Goal: Transaction & Acquisition: Purchase product/service

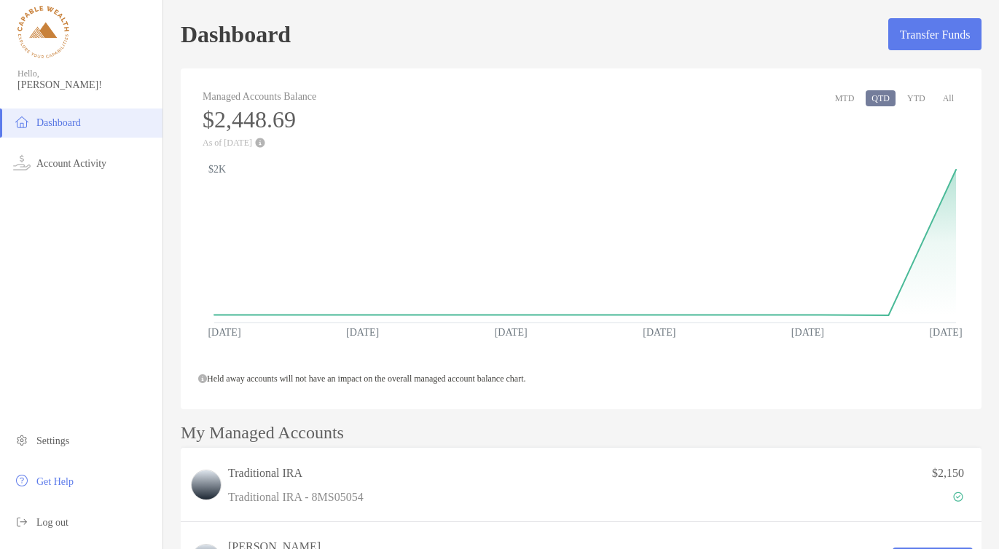
scroll to position [216, 0]
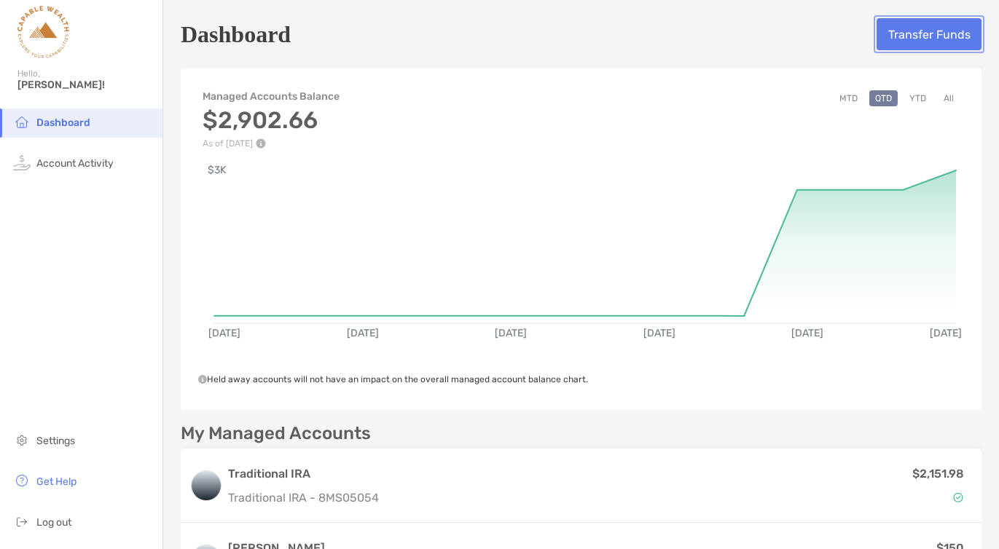
click at [897, 26] on button "Transfer Funds" at bounding box center [929, 34] width 105 height 32
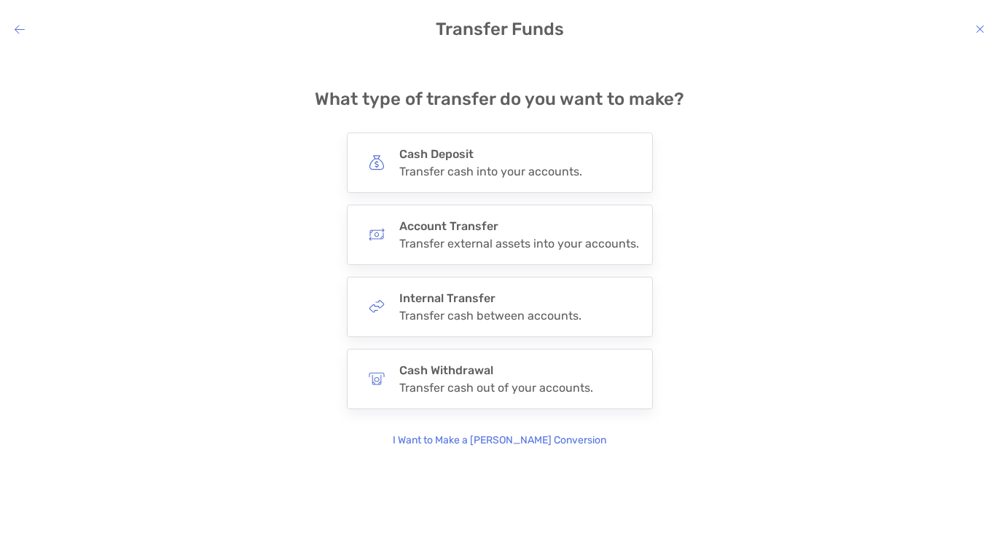
click at [976, 27] on icon "modal" at bounding box center [980, 29] width 9 height 12
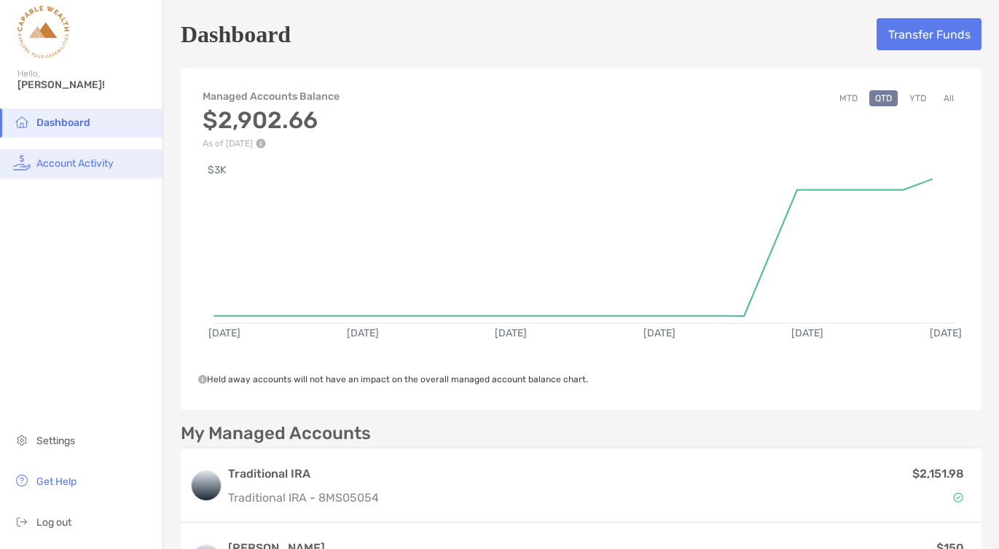
click at [98, 155] on li "Account Activity" at bounding box center [81, 163] width 163 height 29
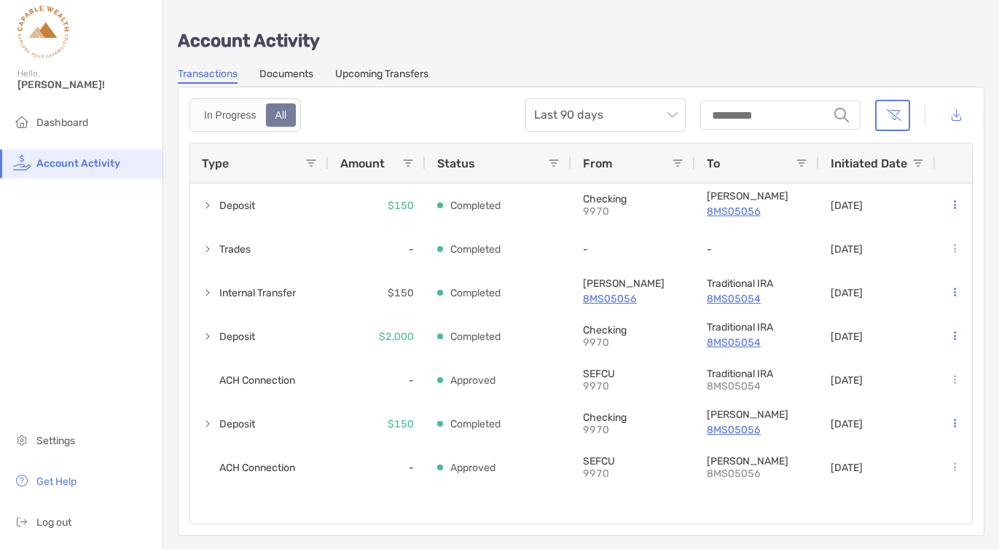
click at [382, 74] on link "Upcoming Transfers" at bounding box center [381, 76] width 93 height 16
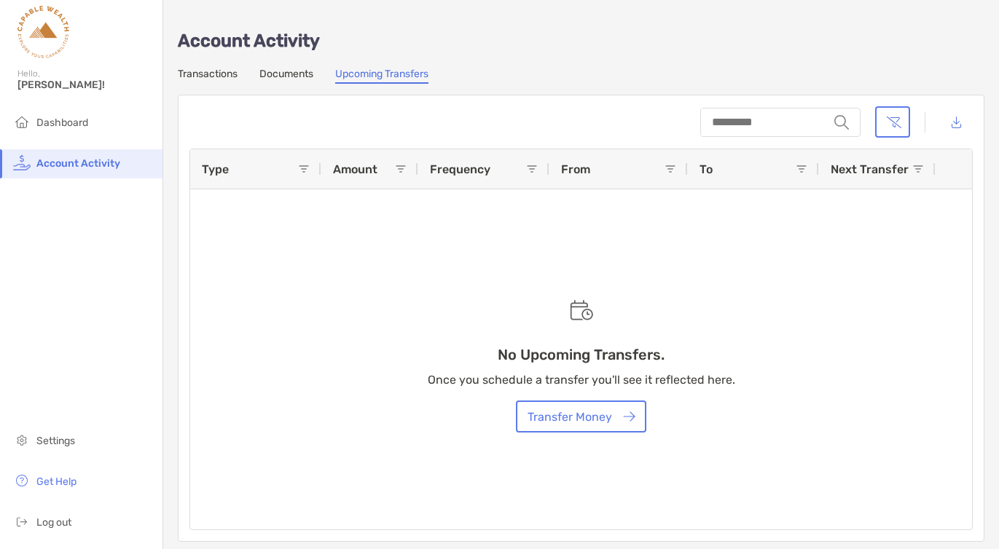
click at [208, 73] on link "Transactions" at bounding box center [208, 76] width 60 height 16
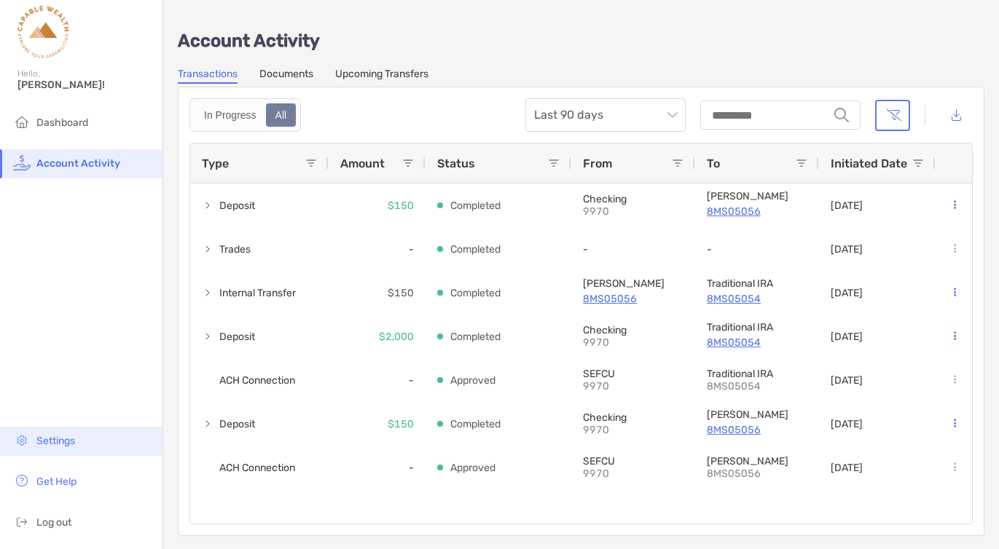
click at [69, 444] on span "Settings" at bounding box center [55, 441] width 39 height 12
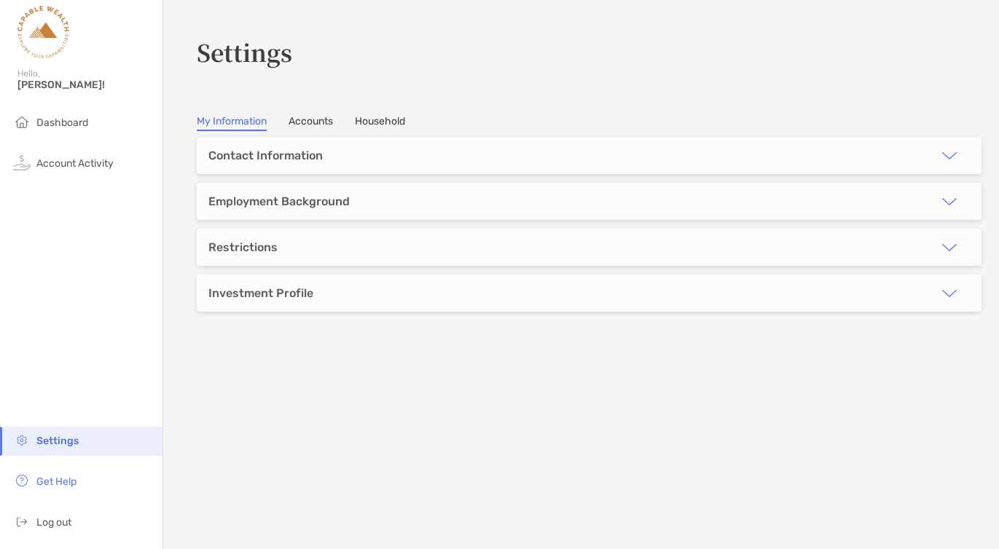
click at [321, 125] on link "Accounts" at bounding box center [311, 123] width 44 height 16
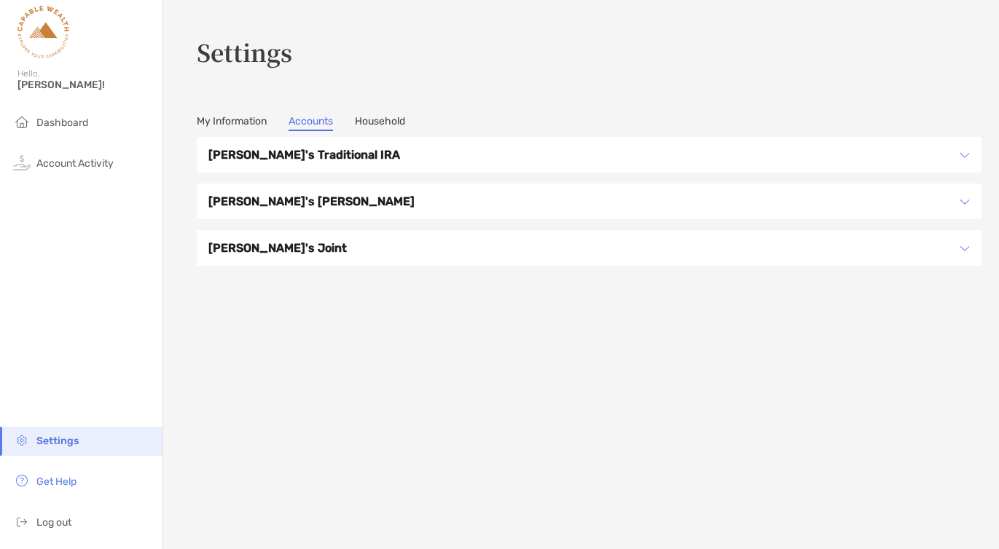
click at [298, 208] on h3 "[PERSON_NAME]'s [PERSON_NAME]" at bounding box center [579, 201] width 743 height 18
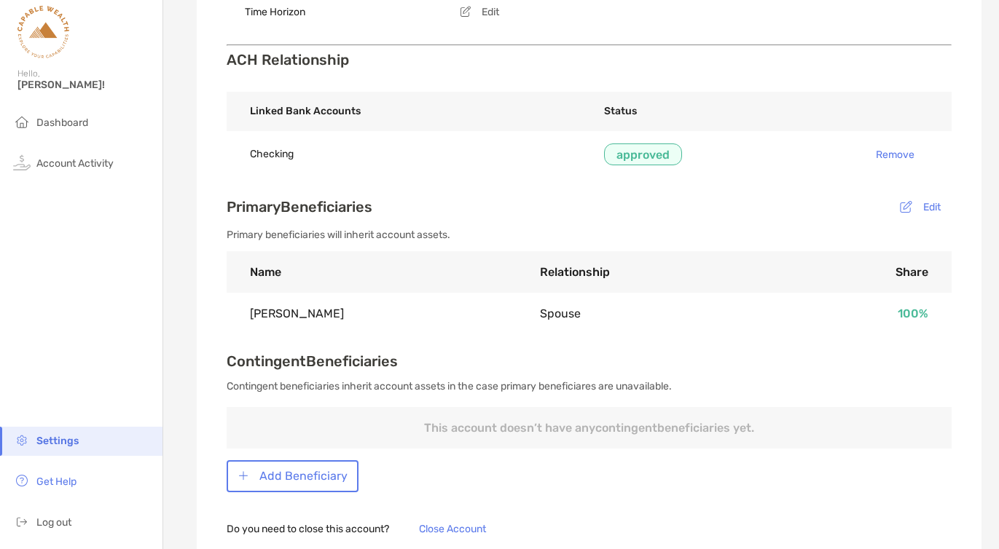
scroll to position [474, 0]
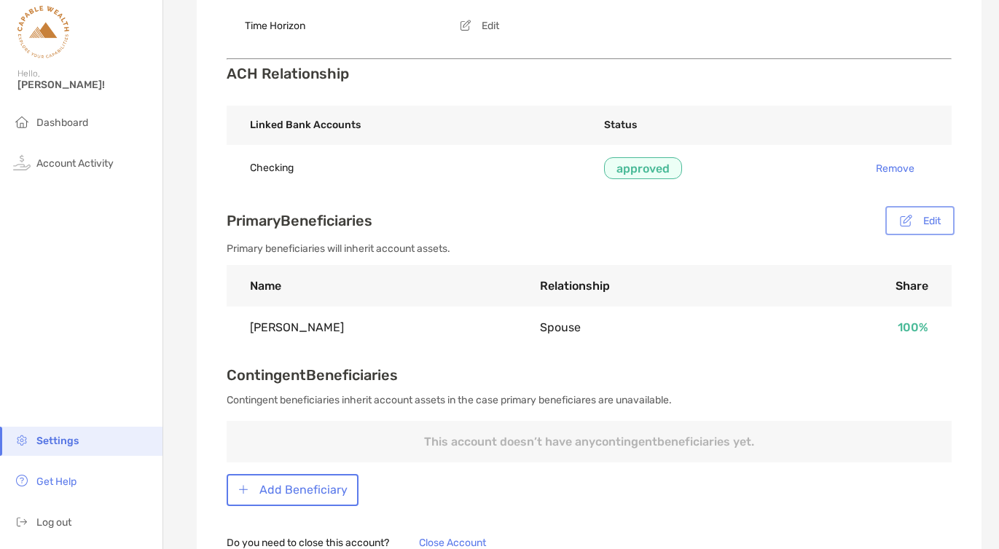
click at [926, 224] on button "Edit" at bounding box center [919, 220] width 63 height 23
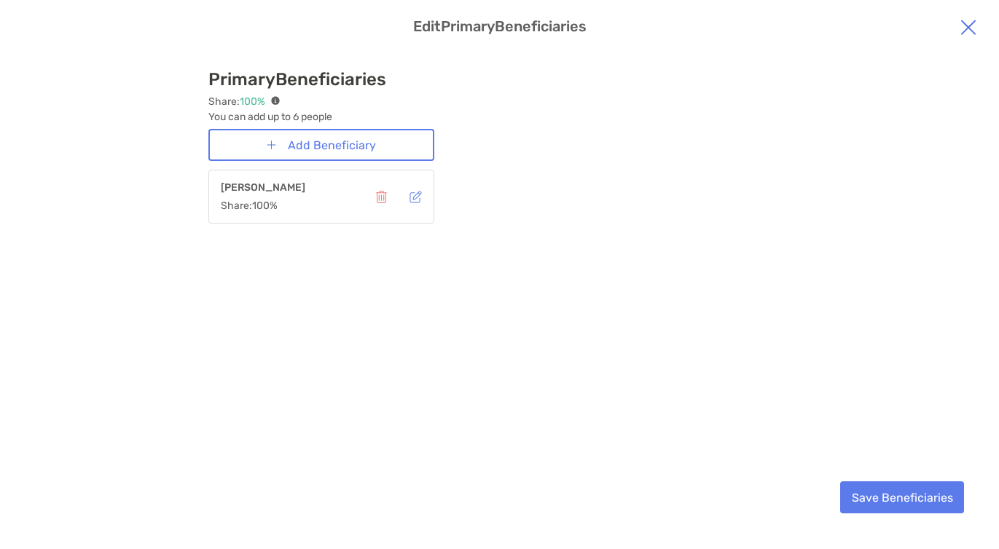
click at [963, 30] on img "modal" at bounding box center [968, 26] width 17 height 17
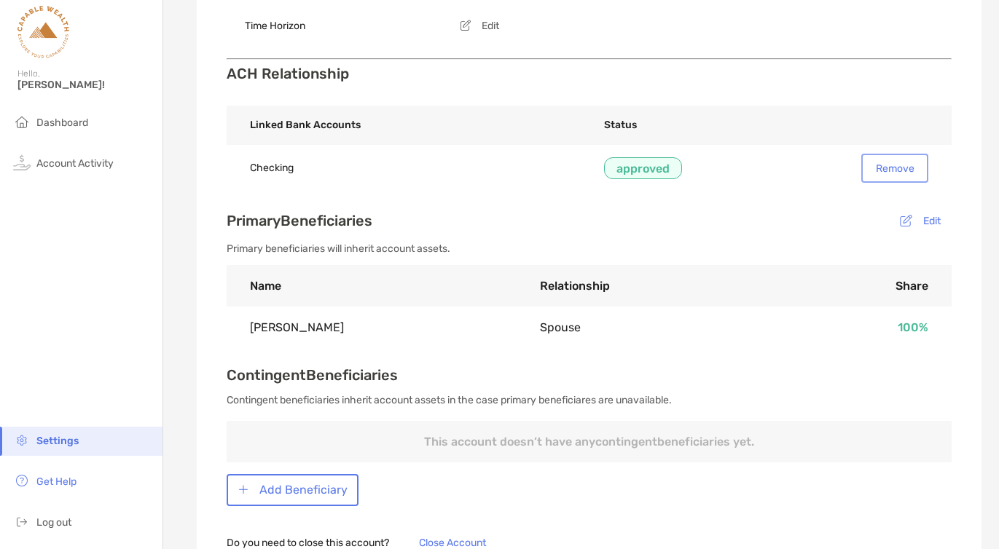
click at [889, 160] on button "Remove" at bounding box center [894, 168] width 61 height 23
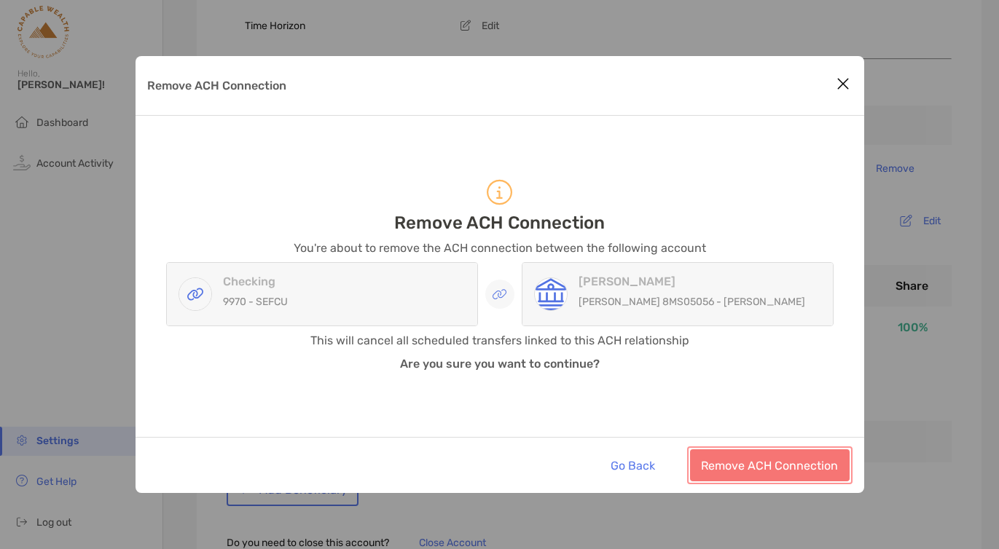
click at [748, 473] on button "Remove ACH Connection" at bounding box center [770, 466] width 160 height 32
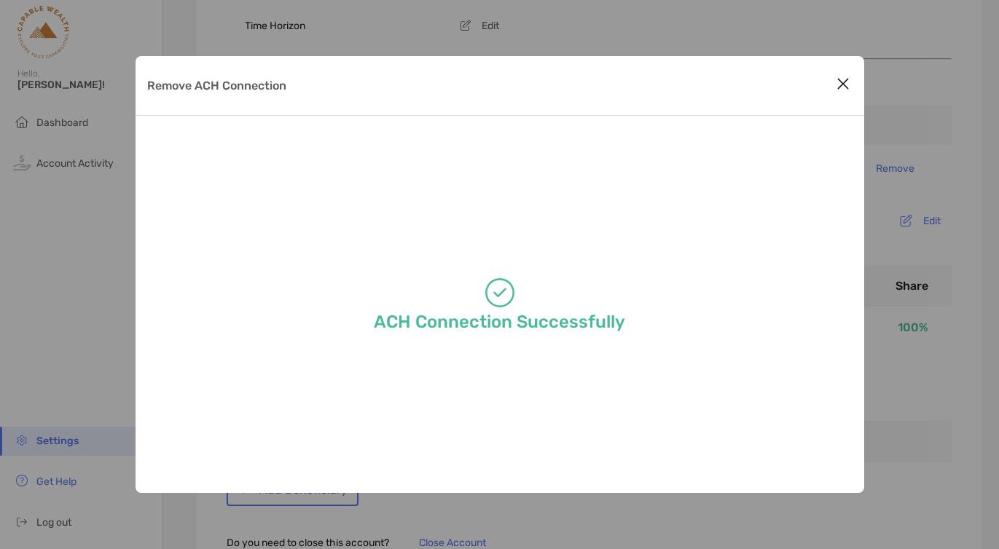
click at [848, 86] on icon "Close modal" at bounding box center [843, 83] width 13 height 17
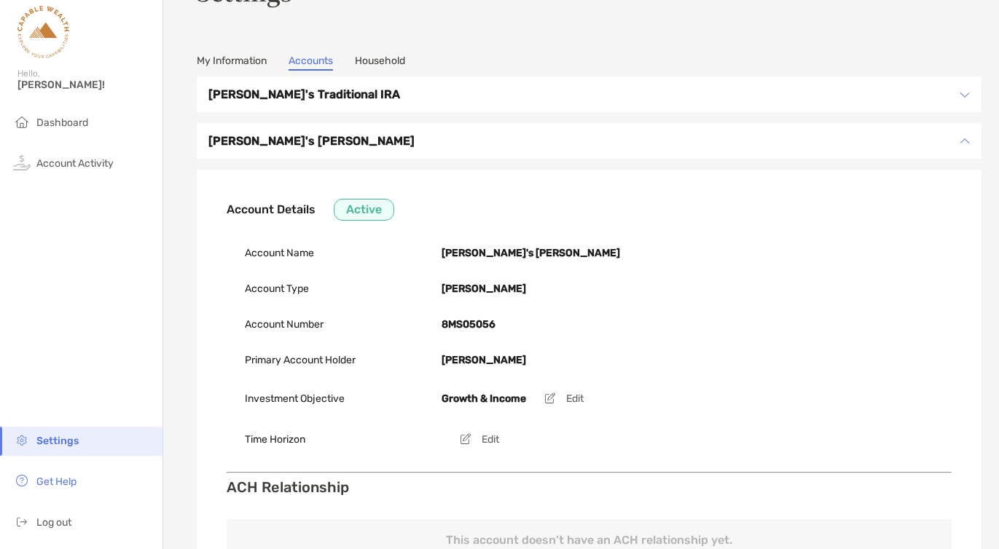
scroll to position [0, 0]
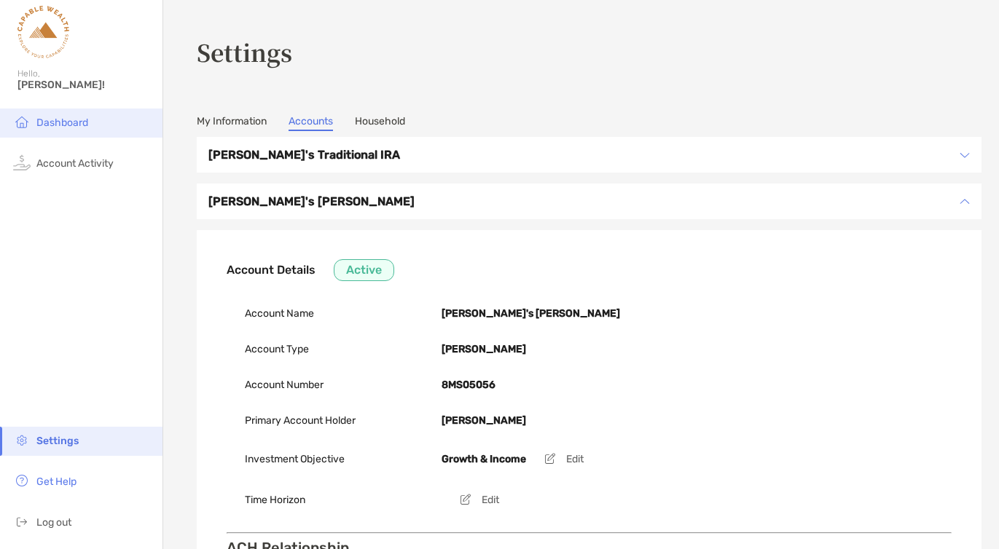
click at [84, 120] on span "Dashboard" at bounding box center [62, 123] width 52 height 12
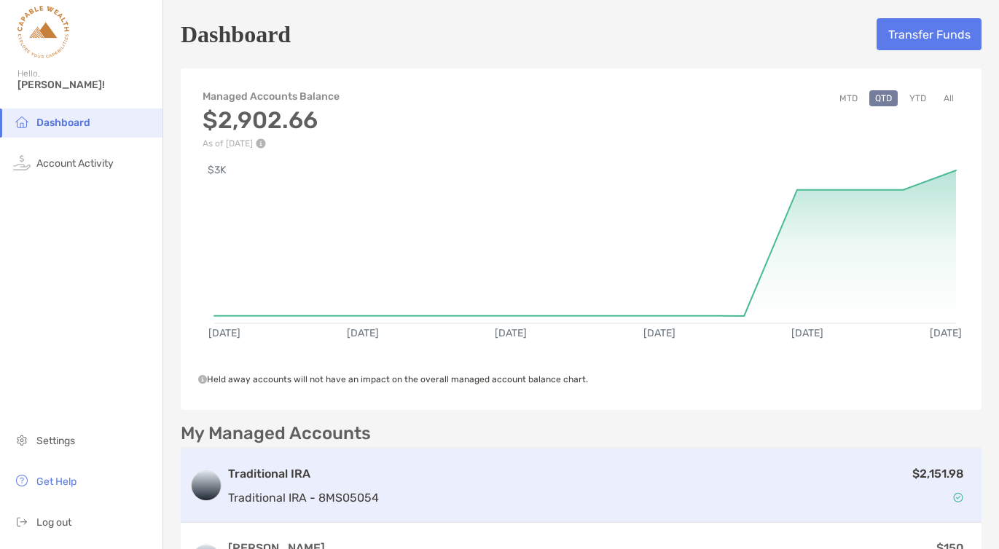
click at [278, 465] on div "Traditional IRA Traditional IRA - 8MS05054 $2,151.98" at bounding box center [581, 486] width 801 height 74
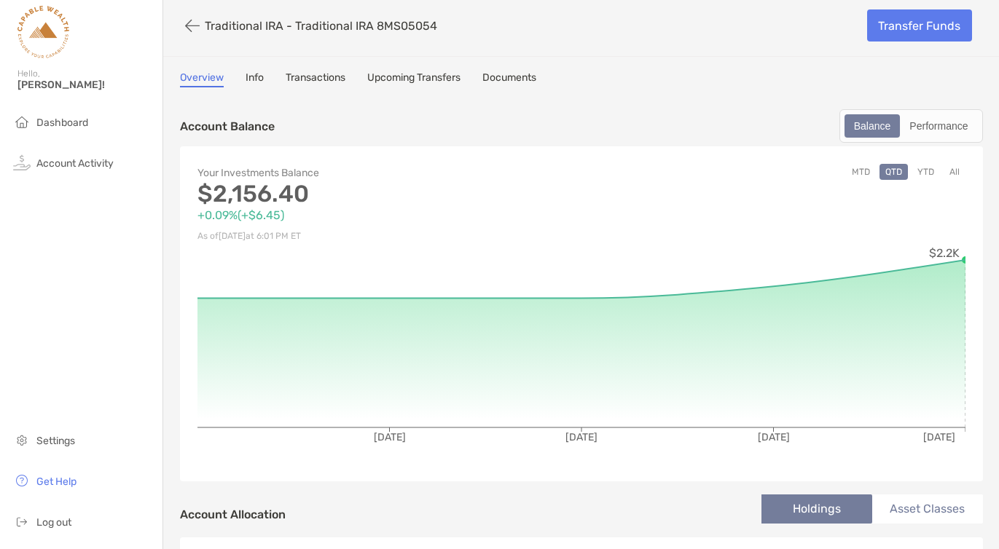
scroll to position [7, 0]
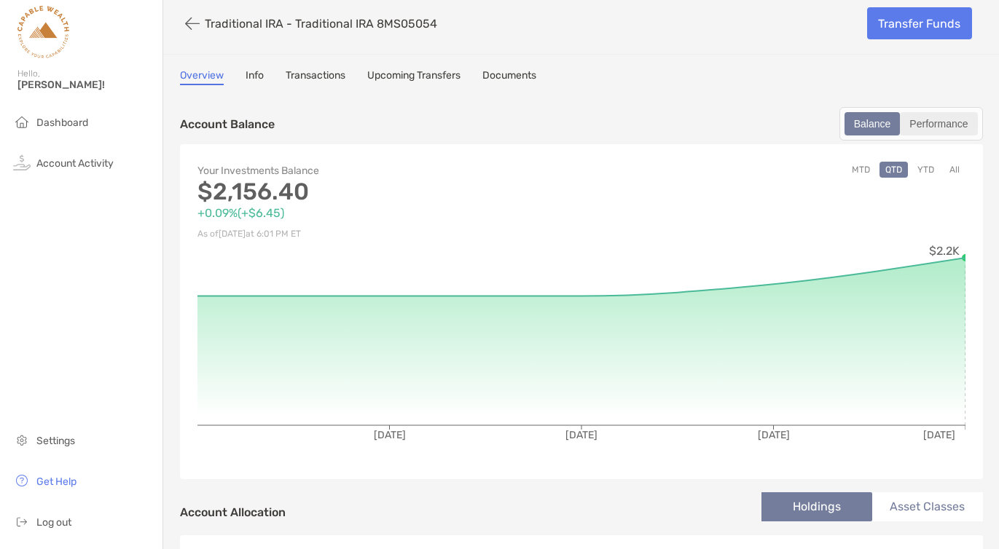
click at [931, 119] on div "Performance" at bounding box center [938, 124] width 74 height 20
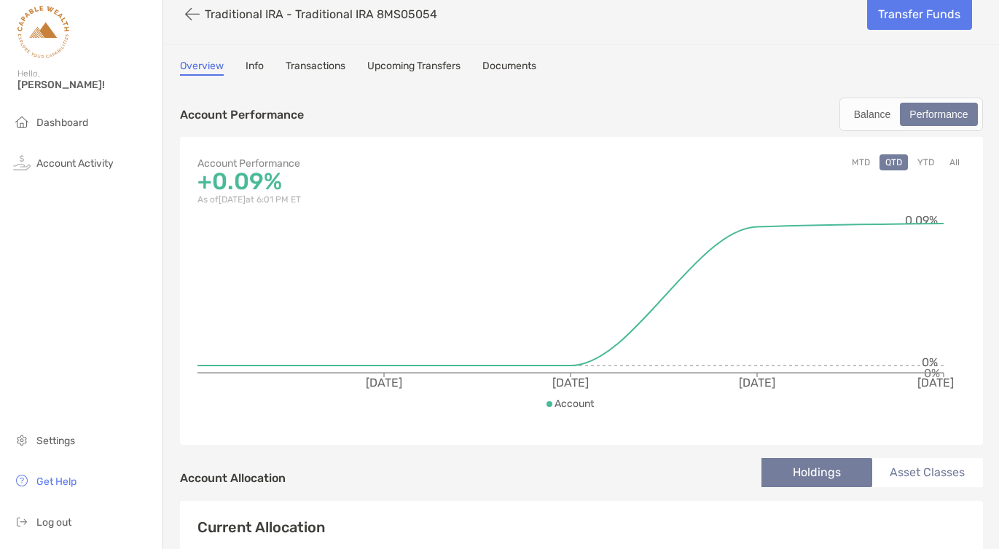
scroll to position [0, 0]
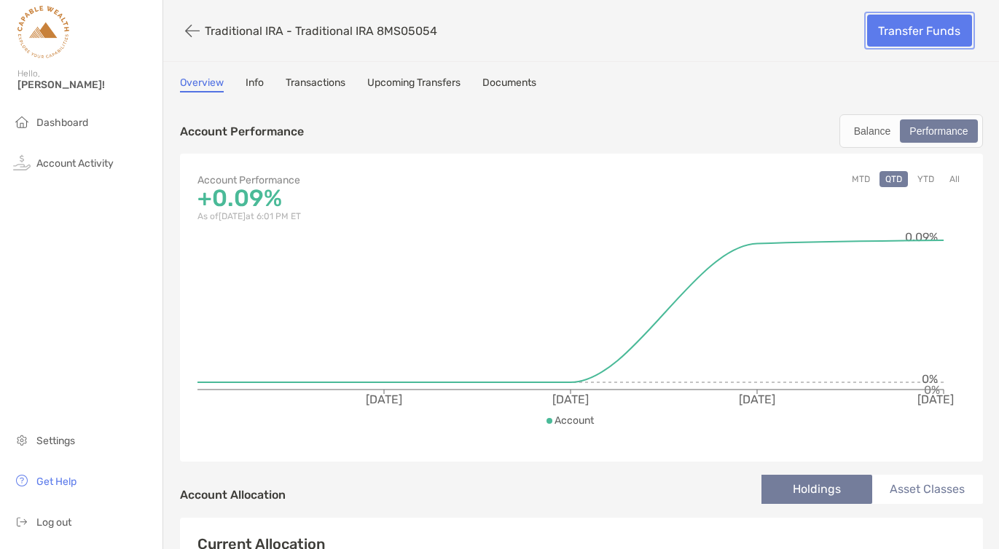
click at [912, 40] on link "Transfer Funds" at bounding box center [919, 31] width 105 height 32
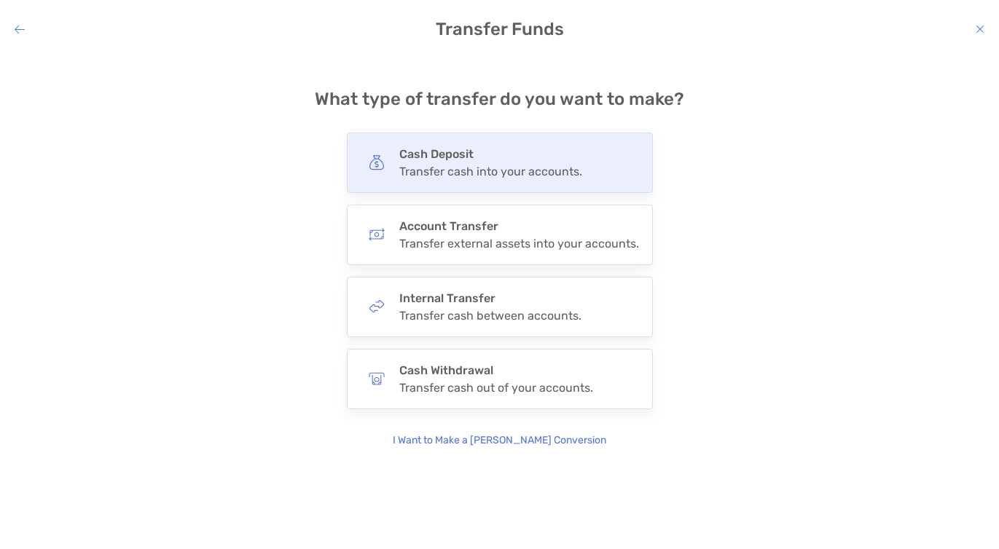
click at [510, 171] on div "Transfer cash into your accounts." at bounding box center [490, 172] width 183 height 14
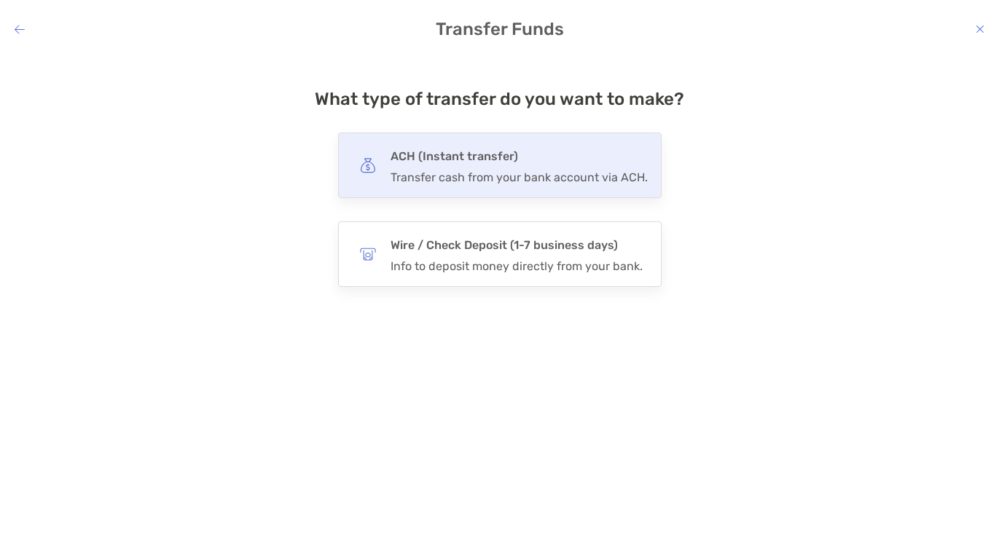
click at [497, 162] on h4 "ACH (Instant transfer)" at bounding box center [519, 156] width 257 height 20
click at [0, 0] on input "***" at bounding box center [0, 0] width 0 height 0
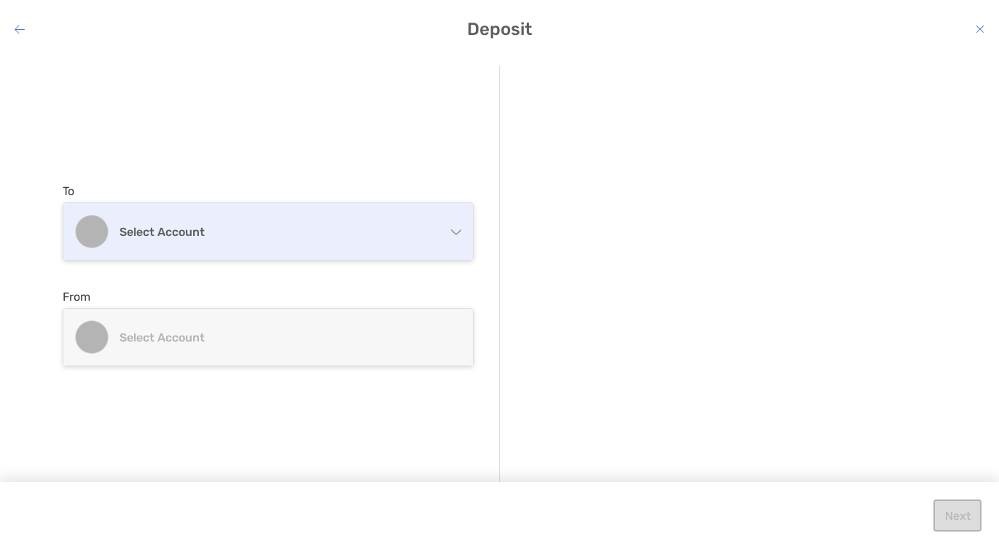
click at [360, 248] on div "Select account" at bounding box center [268, 231] width 410 height 57
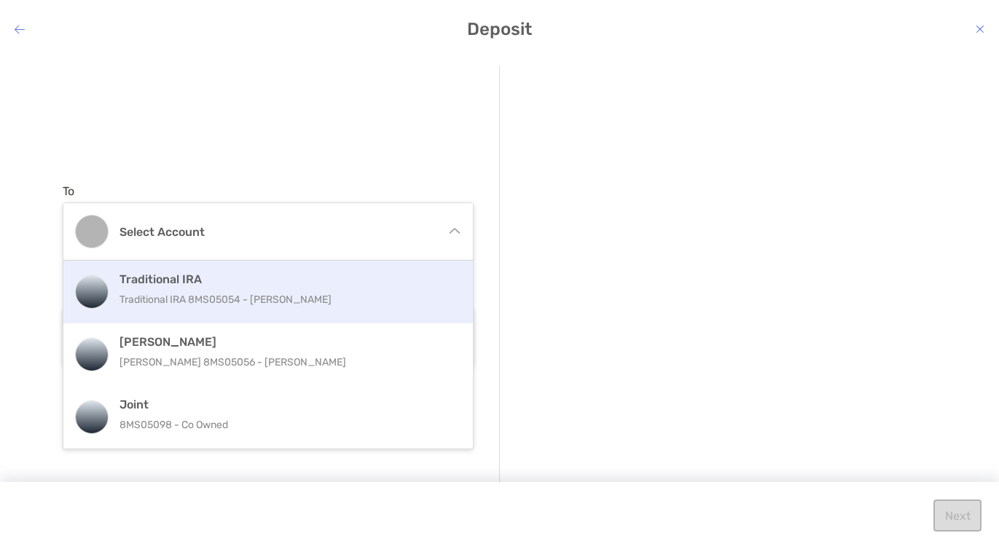
click at [315, 300] on p "Traditional IRA 8MS05054 - [PERSON_NAME]" at bounding box center [284, 300] width 329 height 18
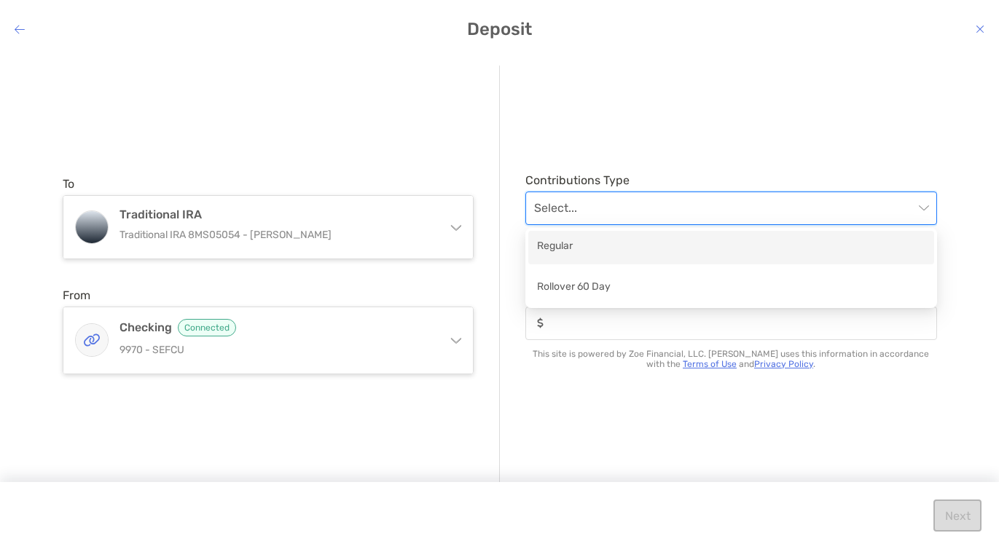
click at [566, 215] on input "modal" at bounding box center [724, 208] width 380 height 32
click at [558, 248] on div "Regular" at bounding box center [731, 247] width 388 height 18
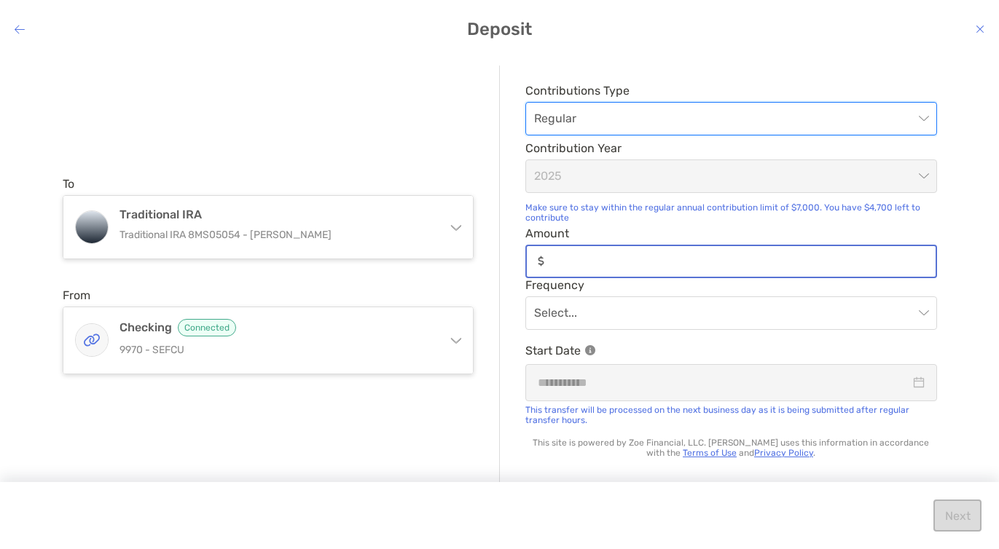
click at [596, 259] on input "Amount" at bounding box center [743, 261] width 386 height 12
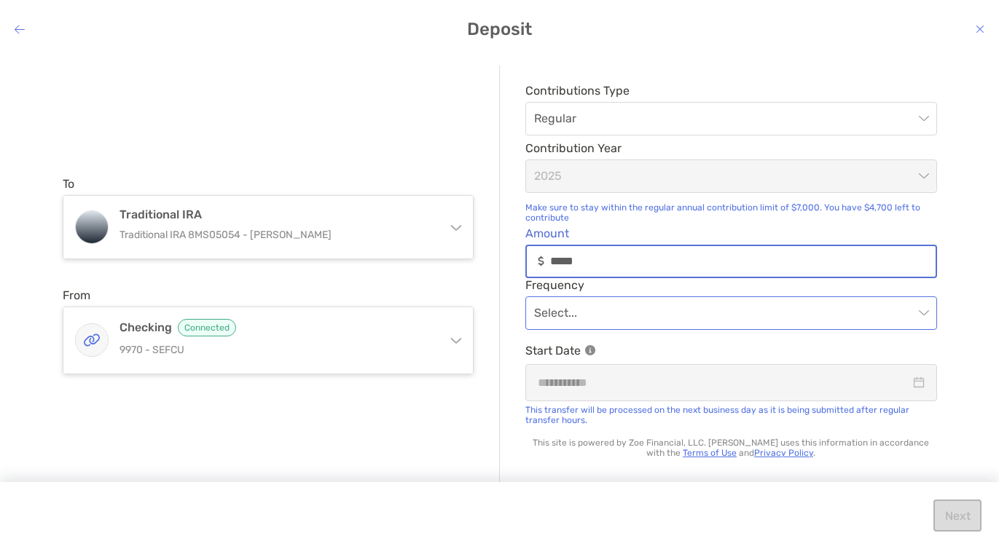
type input "*****"
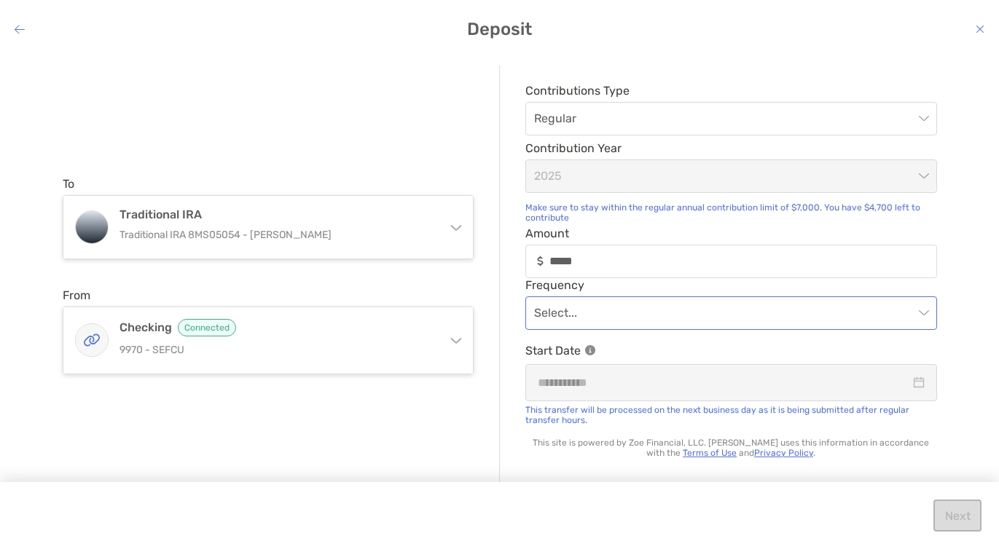
click at [598, 313] on input "modal" at bounding box center [724, 313] width 380 height 32
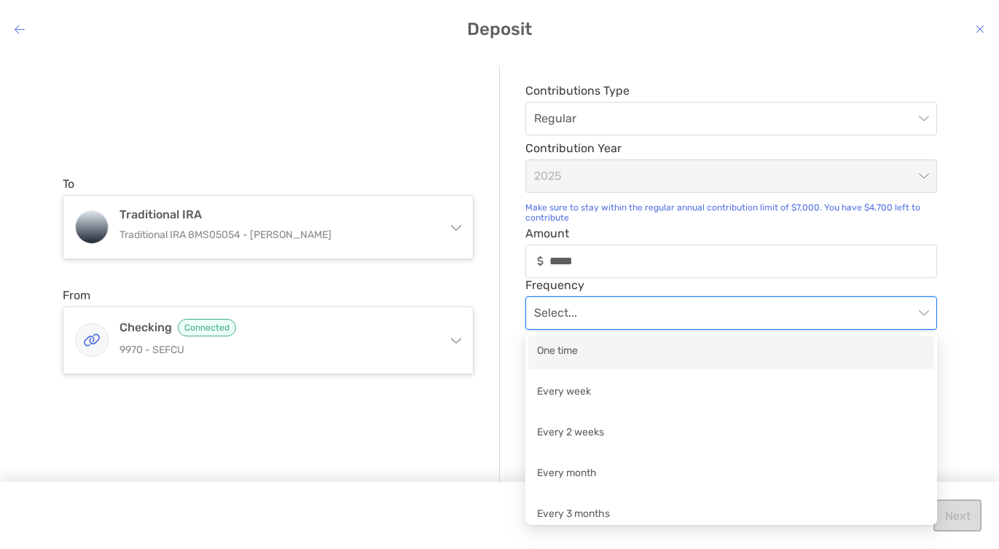
click at [637, 353] on div "One time" at bounding box center [731, 352] width 388 height 18
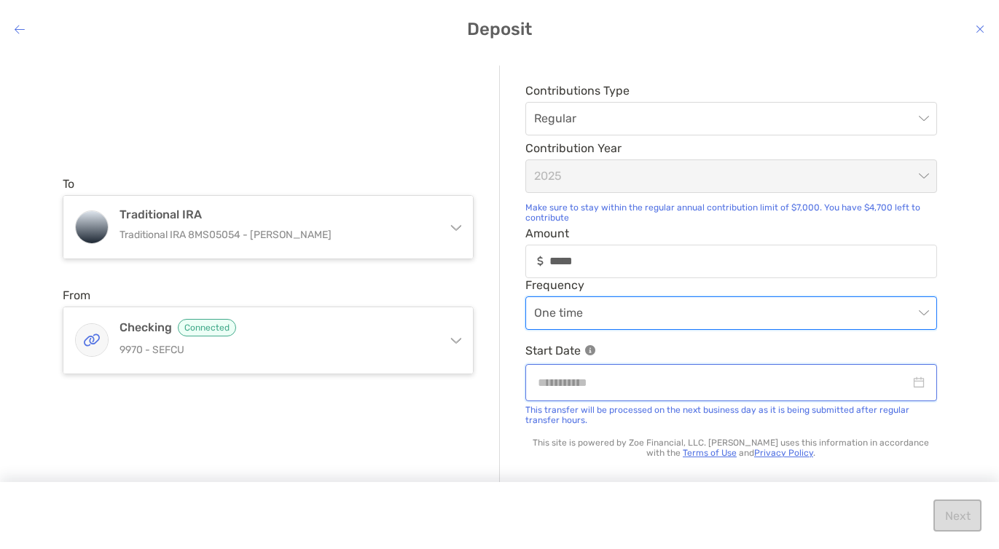
click at [612, 386] on input "modal" at bounding box center [724, 383] width 372 height 18
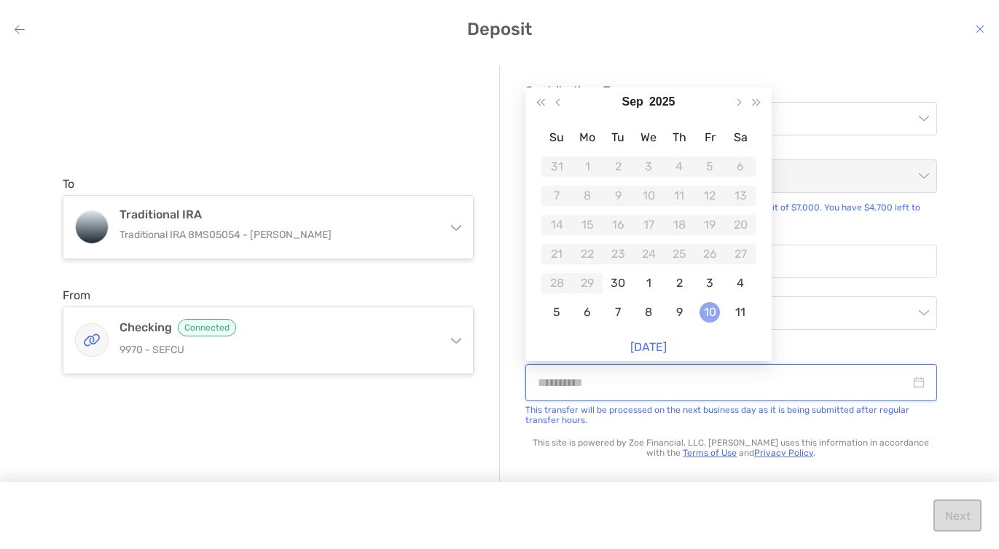
type input "**********"
click at [715, 309] on div "10" at bounding box center [710, 312] width 20 height 20
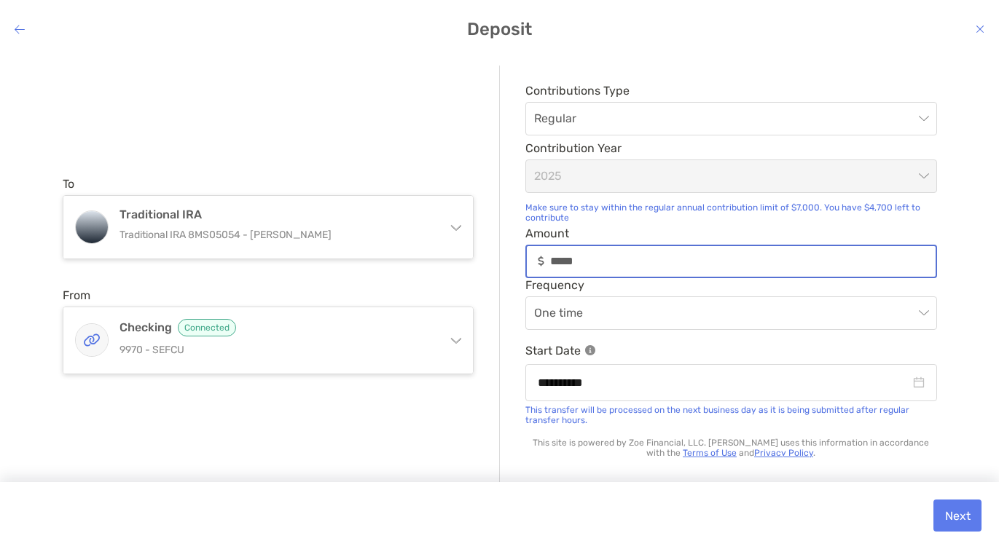
click at [624, 262] on input "*****" at bounding box center [743, 261] width 386 height 12
type input "*"
type input "*****"
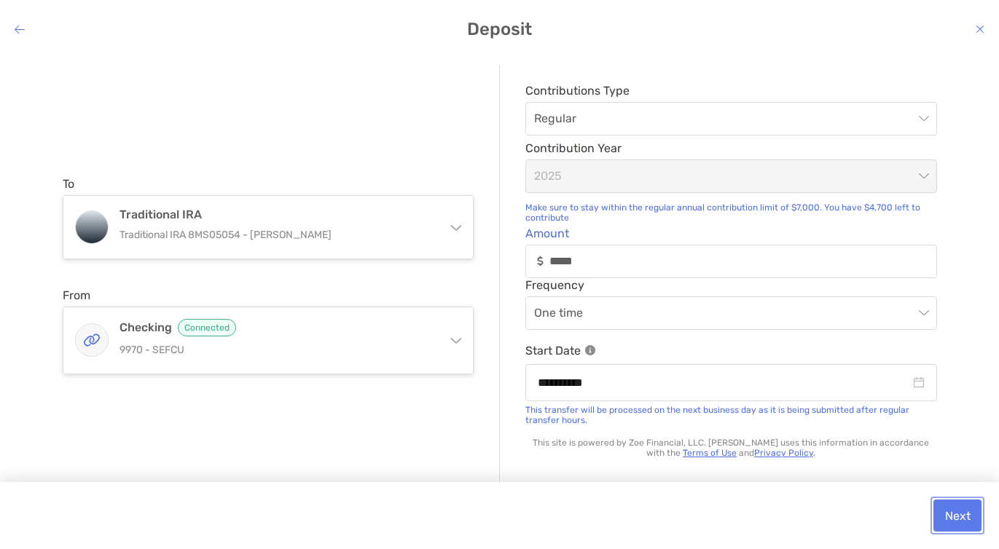
click at [944, 514] on button "Next" at bounding box center [958, 516] width 48 height 32
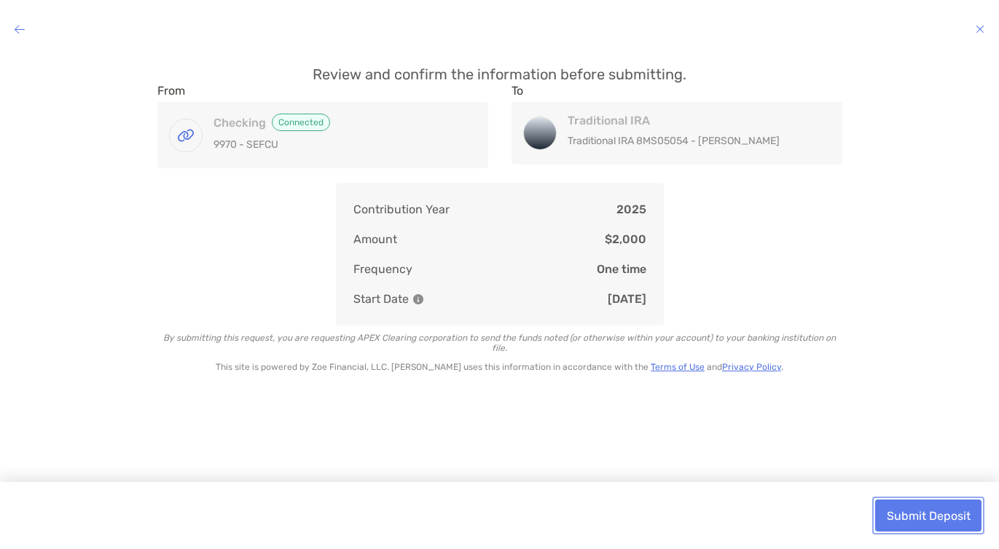
click at [911, 508] on button "Submit Deposit" at bounding box center [928, 516] width 106 height 32
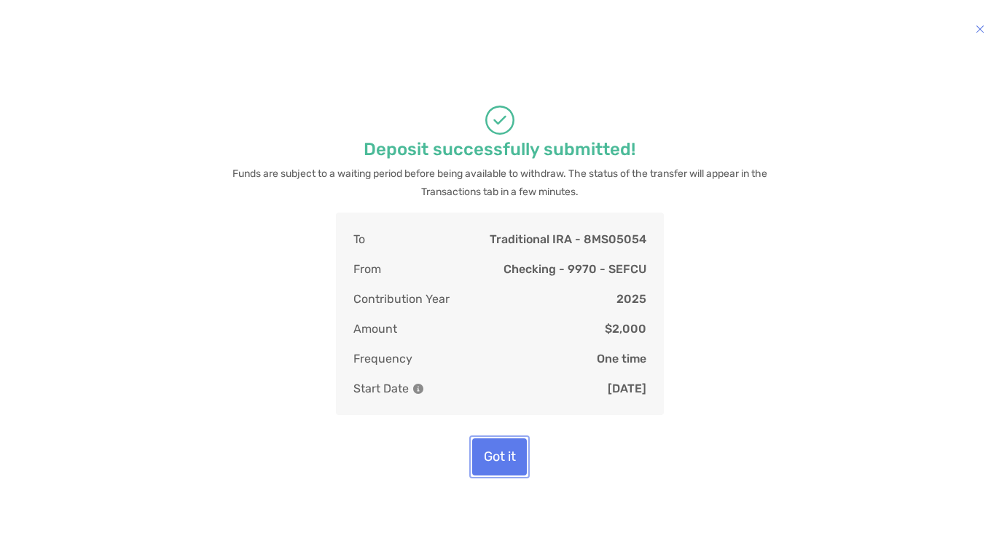
click at [495, 476] on button "Got it" at bounding box center [499, 457] width 55 height 37
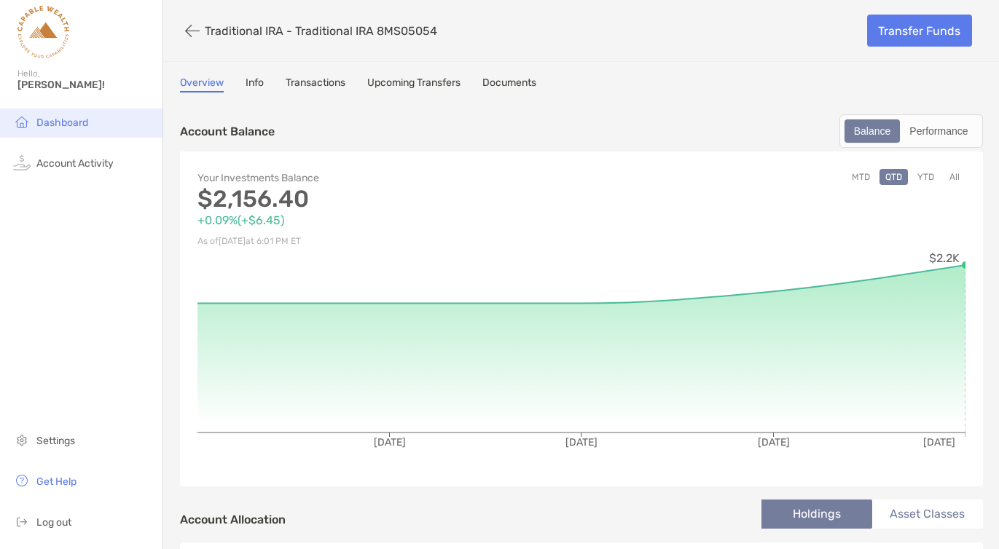
click at [75, 128] on span "Dashboard" at bounding box center [62, 123] width 52 height 12
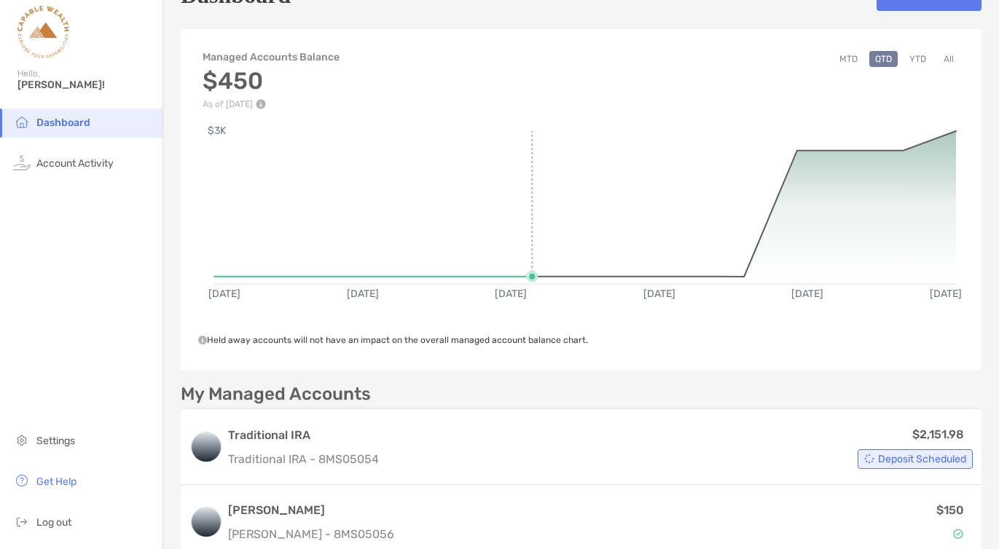
scroll to position [42, 0]
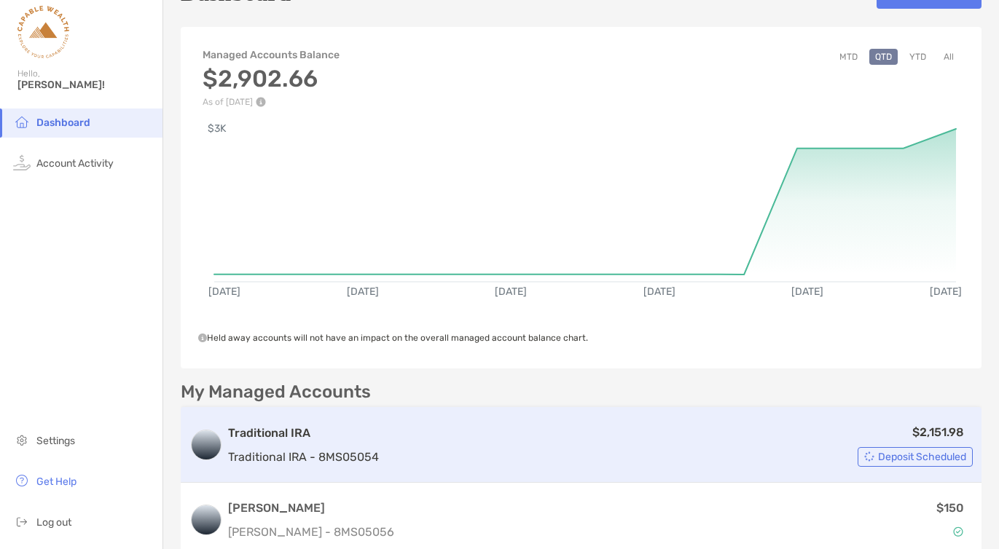
click at [267, 436] on h3 "Traditional IRA" at bounding box center [303, 433] width 151 height 17
